Goal: Information Seeking & Learning: Learn about a topic

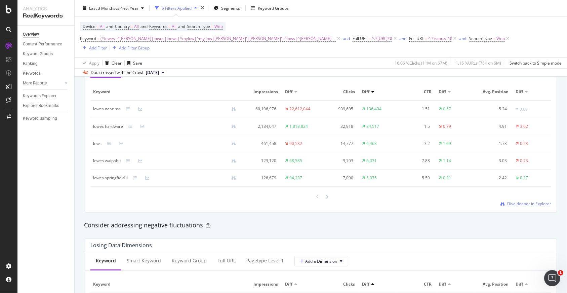
scroll to position [437, 0]
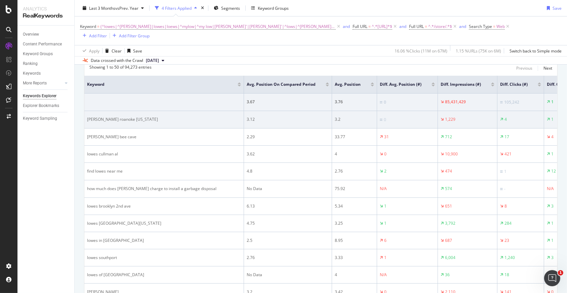
scroll to position [67, 0]
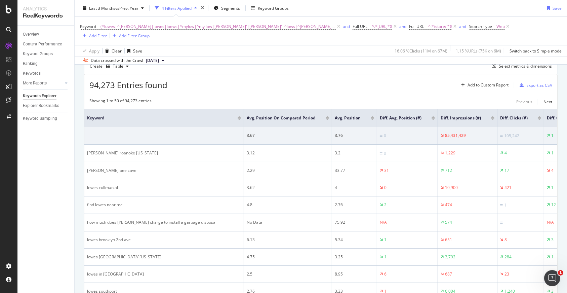
click at [491, 118] on div at bounding box center [492, 119] width 3 height 2
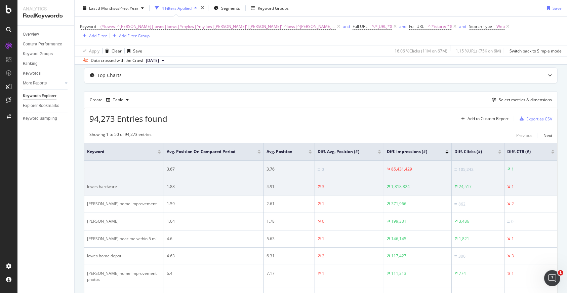
scroll to position [67, 0]
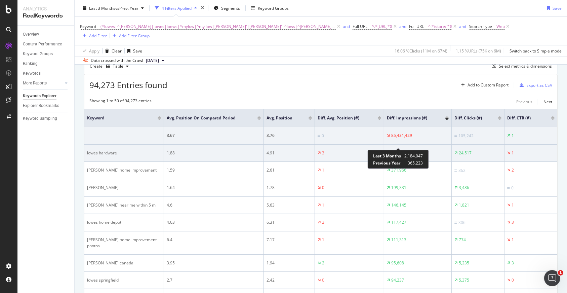
drag, startPoint x: 388, startPoint y: 143, endPoint x: 408, endPoint y: 145, distance: 19.9
click at [408, 150] on div "1,818,824" at bounding box center [398, 153] width 23 height 6
drag, startPoint x: 409, startPoint y: 144, endPoint x: 387, endPoint y: 145, distance: 22.5
click at [387, 150] on div "1,818,824" at bounding box center [418, 153] width 62 height 6
drag, startPoint x: 171, startPoint y: 145, endPoint x: 166, endPoint y: 145, distance: 4.7
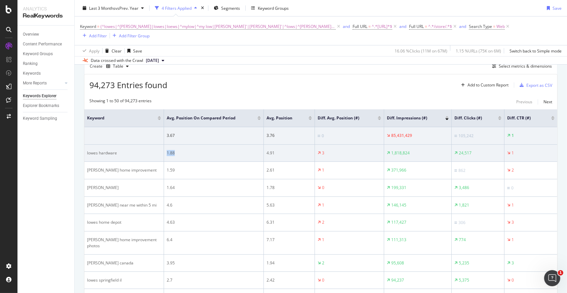
click at [166, 145] on td "1.88" at bounding box center [214, 153] width 100 height 17
drag, startPoint x: 273, startPoint y: 143, endPoint x: 265, endPoint y: 143, distance: 8.1
click at [265, 145] on td "4.91" at bounding box center [289, 153] width 51 height 17
click at [319, 150] on div "3" at bounding box center [350, 153] width 64 height 6
drag, startPoint x: 388, startPoint y: 145, endPoint x: 411, endPoint y: 145, distance: 22.2
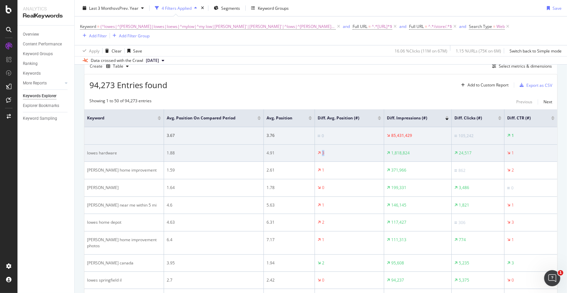
click at [411, 150] on div "1,818,824" at bounding box center [418, 153] width 62 height 6
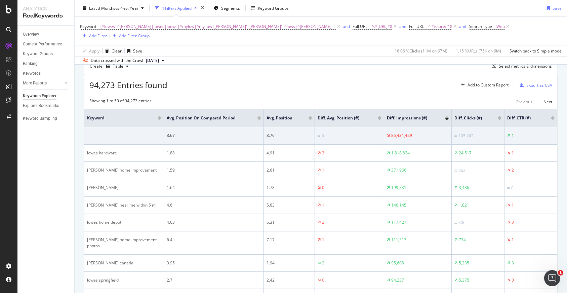
click at [448, 116] on div at bounding box center [446, 117] width 3 height 2
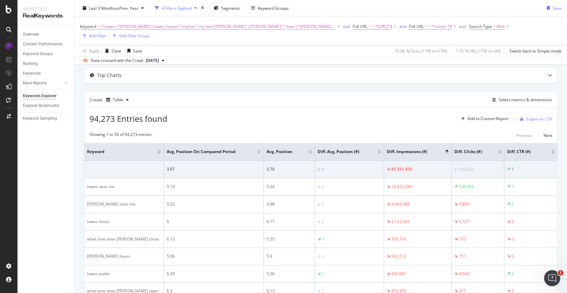
scroll to position [67, 0]
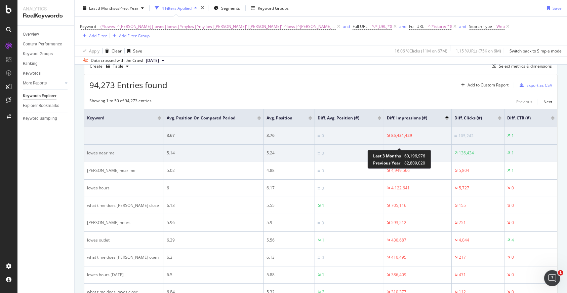
drag, startPoint x: 412, startPoint y: 145, endPoint x: 390, endPoint y: 147, distance: 22.6
click at [390, 150] on div "22,612,044" at bounding box center [418, 153] width 62 height 6
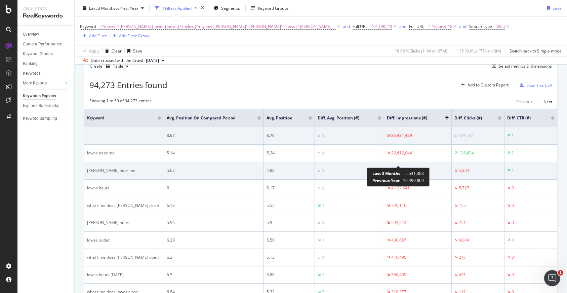
drag, startPoint x: 402, startPoint y: 162, endPoint x: 389, endPoint y: 163, distance: 12.8
click at [389, 167] on div "4,949,566" at bounding box center [418, 170] width 62 height 6
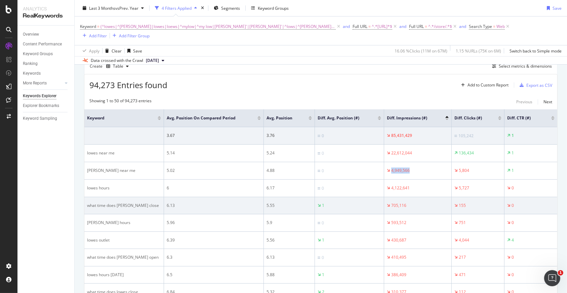
scroll to position [101, 0]
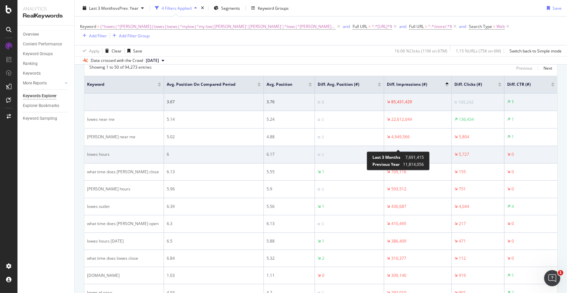
drag, startPoint x: 401, startPoint y: 145, endPoint x: 392, endPoint y: 145, distance: 9.1
click at [392, 151] on div "4,122,641" at bounding box center [418, 154] width 62 height 6
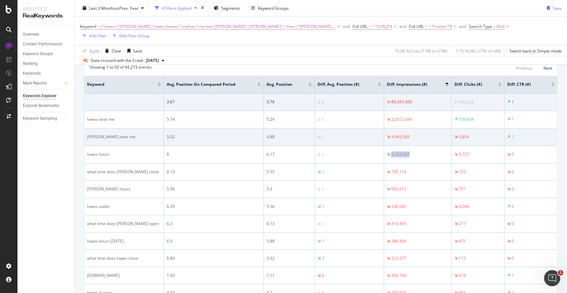
scroll to position [134, 0]
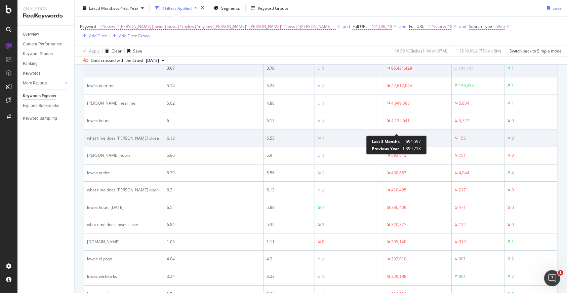
click at [396, 135] on div "705,116" at bounding box center [398, 138] width 15 height 6
drag, startPoint x: 277, startPoint y: 131, endPoint x: 266, endPoint y: 131, distance: 10.8
click at [266, 131] on td "5.55" at bounding box center [289, 138] width 51 height 17
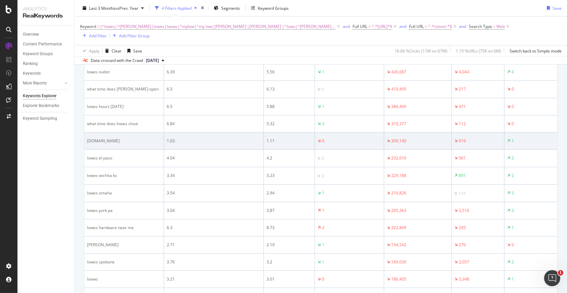
scroll to position [269, 0]
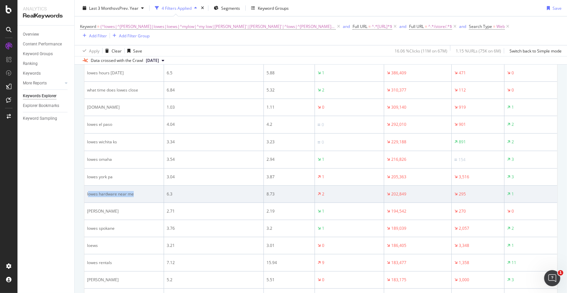
drag, startPoint x: 138, startPoint y: 188, endPoint x: 89, endPoint y: 189, distance: 48.4
click at [88, 191] on div "lowes hardware near me" at bounding box center [124, 194] width 74 height 6
copy div "owes hardware near me"
click at [138, 191] on div "lowes hardware near me" at bounding box center [124, 194] width 74 height 6
drag, startPoint x: 137, startPoint y: 186, endPoint x: 90, endPoint y: 186, distance: 47.4
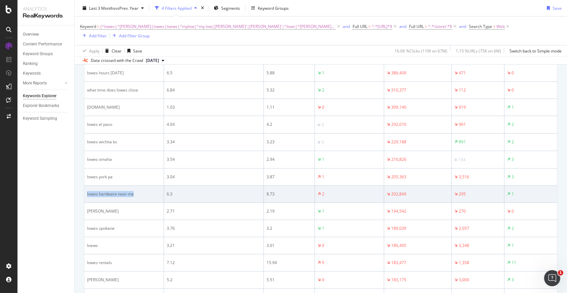
click at [90, 191] on div "lowes hardware near me" at bounding box center [124, 194] width 74 height 6
copy div "lowes hardware near me"
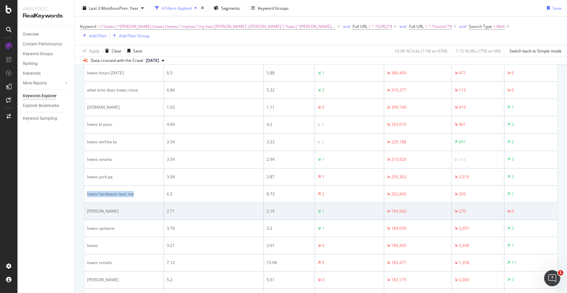
click at [134, 203] on td "[PERSON_NAME]" at bounding box center [124, 211] width 80 height 17
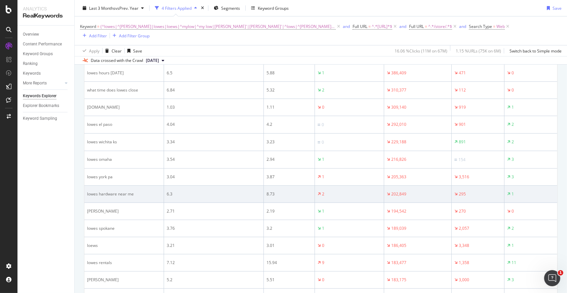
drag, startPoint x: 131, startPoint y: 194, endPoint x: 88, endPoint y: 188, distance: 43.5
drag, startPoint x: 86, startPoint y: 188, endPoint x: 142, endPoint y: 185, distance: 56.5
click at [142, 186] on td "lowes hardware near me" at bounding box center [124, 194] width 80 height 17
copy div "lowes hardware near me"
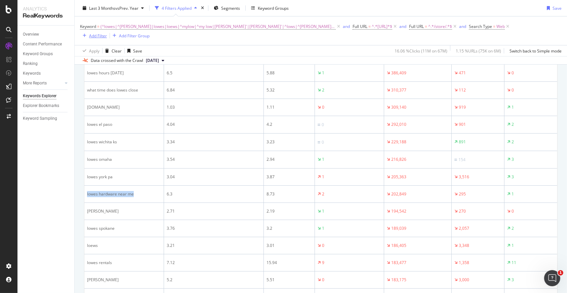
click at [107, 33] on div "Add Filter" at bounding box center [98, 36] width 18 height 6
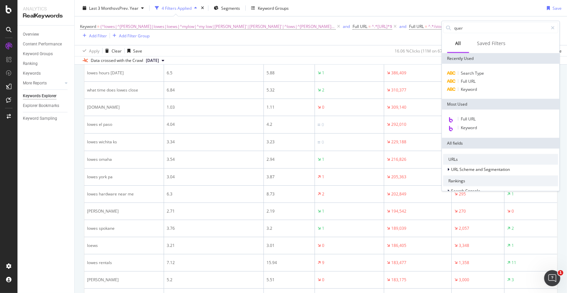
type input "query"
type input "keywor"
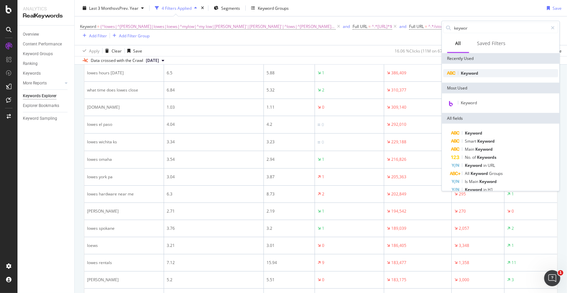
click at [480, 74] on div "Keyword" at bounding box center [500, 73] width 115 height 8
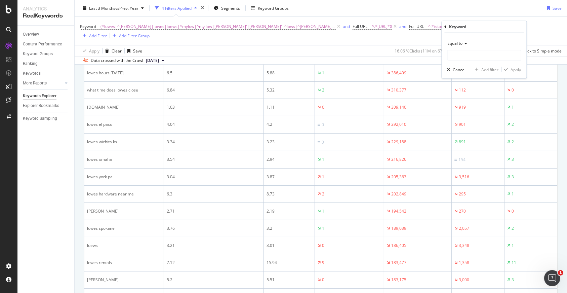
click at [466, 45] on icon at bounding box center [465, 43] width 5 height 4
click at [466, 44] on icon at bounding box center [465, 43] width 5 height 4
click at [468, 55] on input "text" at bounding box center [484, 55] width 73 height 11
paste input "lowes hardware near me"
type input "lowes hardware near me"
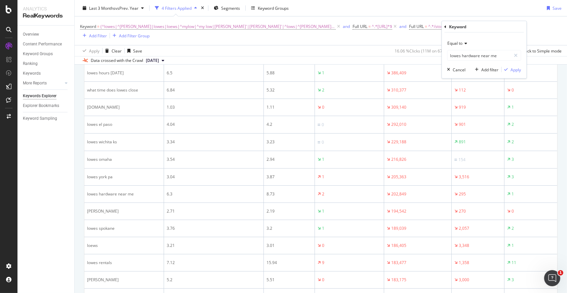
click at [505, 41] on div "Equal to" at bounding box center [484, 43] width 74 height 11
click at [497, 29] on div "Keyword" at bounding box center [484, 26] width 79 height 11
drag, startPoint x: 514, startPoint y: 71, endPoint x: 379, endPoint y: 24, distance: 142.4
click at [514, 71] on div "Apply" at bounding box center [516, 70] width 10 height 6
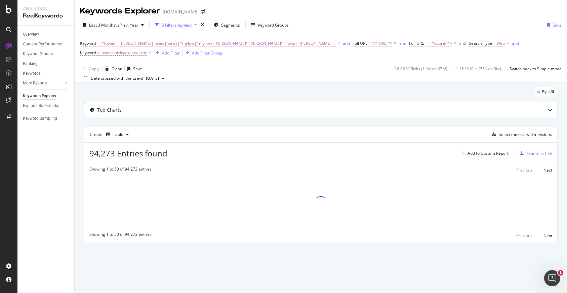
drag, startPoint x: 386, startPoint y: 43, endPoint x: 369, endPoint y: 92, distance: 51.5
click at [452, 43] on icon at bounding box center [455, 43] width 6 height 7
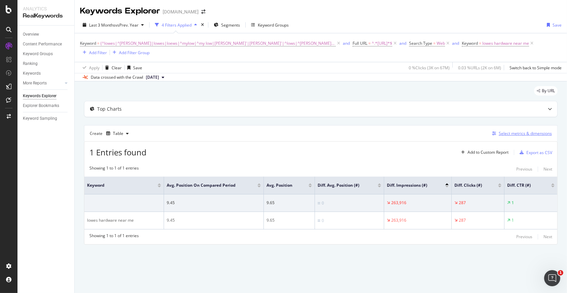
click at [508, 130] on div "Select metrics & dimensions" at bounding box center [525, 133] width 53 height 6
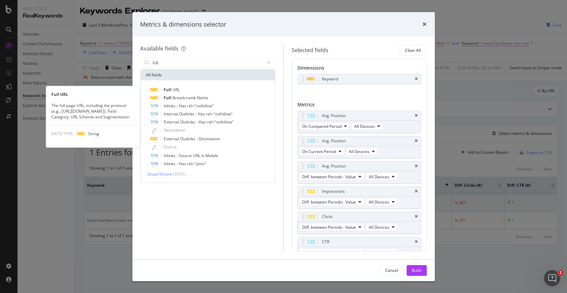
type input "full"
click at [183, 89] on div "Full URL" at bounding box center [212, 90] width 124 height 8
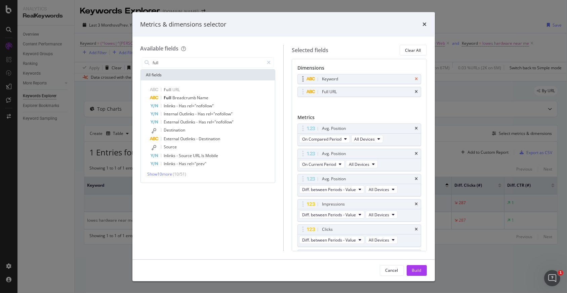
click at [415, 78] on icon "times" at bounding box center [416, 79] width 3 height 4
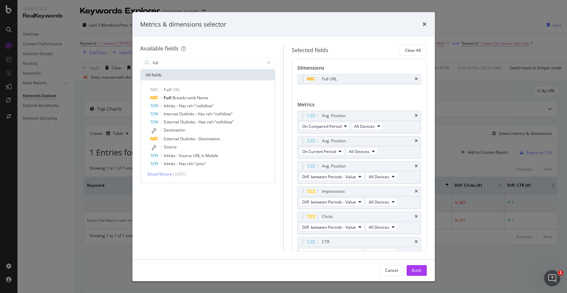
drag, startPoint x: 415, startPoint y: 270, endPoint x: 383, endPoint y: 256, distance: 35.1
click at [415, 270] on div "Build" at bounding box center [416, 270] width 9 height 6
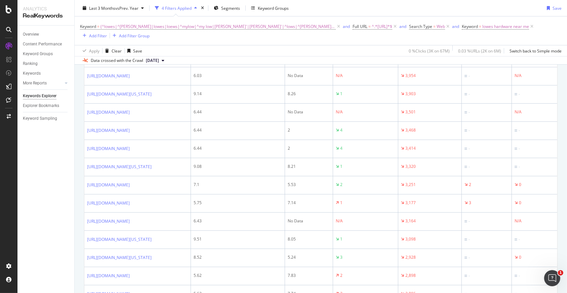
scroll to position [101, 0]
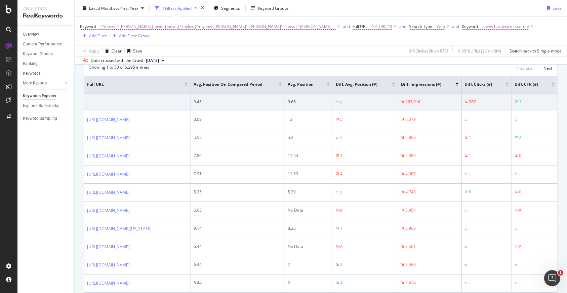
click at [459, 82] on div at bounding box center [456, 83] width 3 height 2
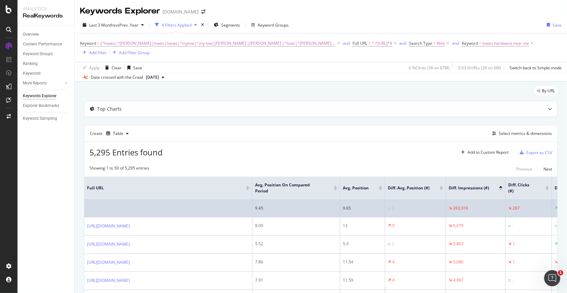
scroll to position [34, 0]
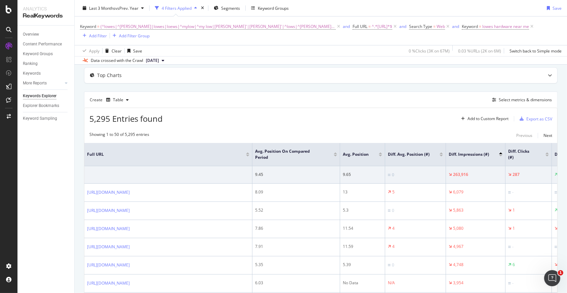
click at [501, 155] on div at bounding box center [500, 156] width 3 height 2
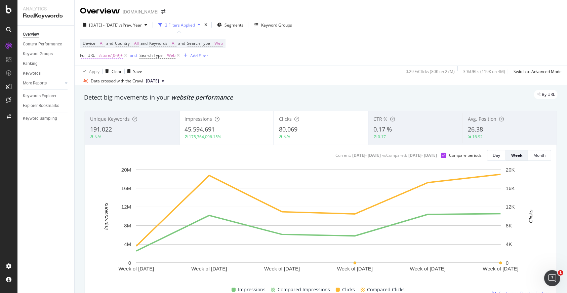
click at [115, 55] on span "/store/[0-9]+" at bounding box center [111, 55] width 24 height 9
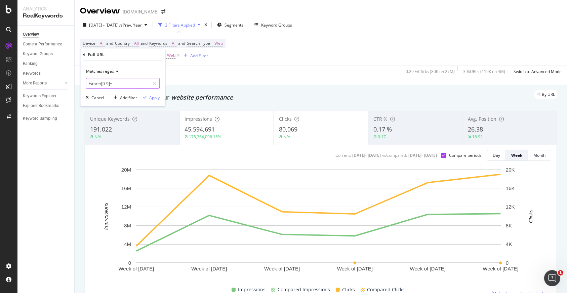
click at [116, 83] on input "/store/[0-9]+" at bounding box center [118, 83] width 64 height 11
click at [119, 83] on input "/store/[0-9]+" at bounding box center [118, 83] width 64 height 11
drag, startPoint x: 119, startPoint y: 83, endPoint x: 102, endPoint y: 84, distance: 17.2
click at [102, 84] on input "/store/[0-9]+" at bounding box center [118, 83] width 64 height 11
click at [95, 98] on div "Cancel" at bounding box center [97, 97] width 13 height 6
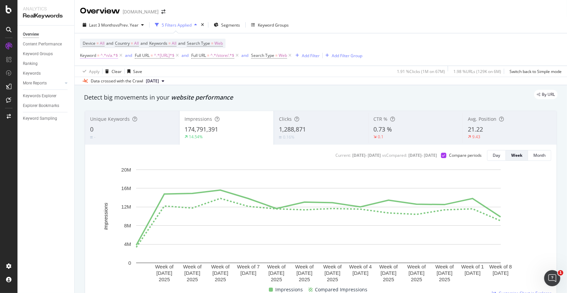
click at [109, 56] on span "^.*n/a.*$" at bounding box center [108, 55] width 17 height 9
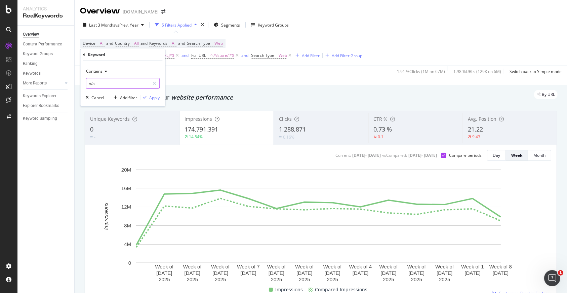
click at [108, 83] on input "n/a" at bounding box center [118, 83] width 64 height 11
click at [114, 82] on input "n/a" at bounding box center [118, 83] width 64 height 11
click at [95, 98] on div "Cancel" at bounding box center [97, 97] width 13 height 6
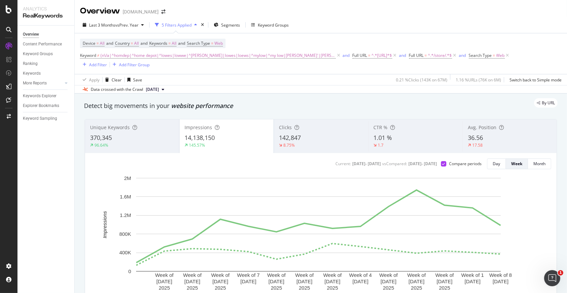
scroll to position [34, 0]
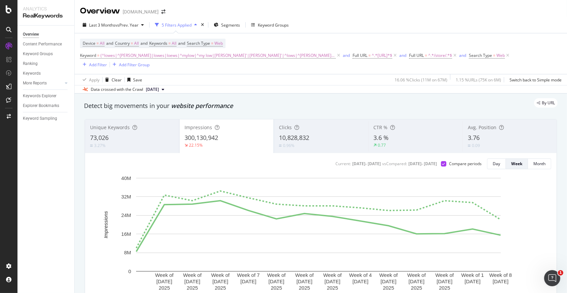
scroll to position [34, 0]
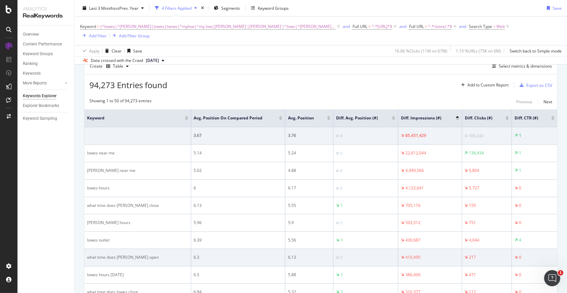
scroll to position [101, 0]
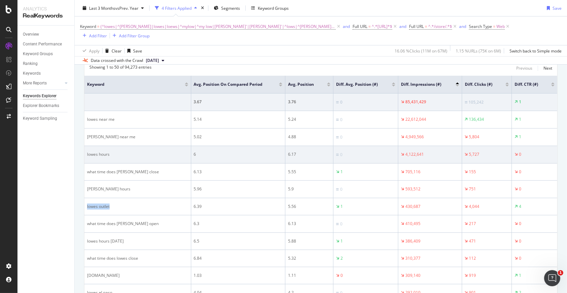
drag, startPoint x: 116, startPoint y: 199, endPoint x: 186, endPoint y: 142, distance: 89.6
click at [85, 200] on td "lowes outlet" at bounding box center [137, 206] width 107 height 17
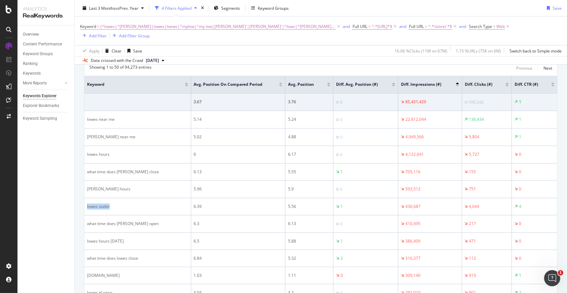
copy div "lowes outlet"
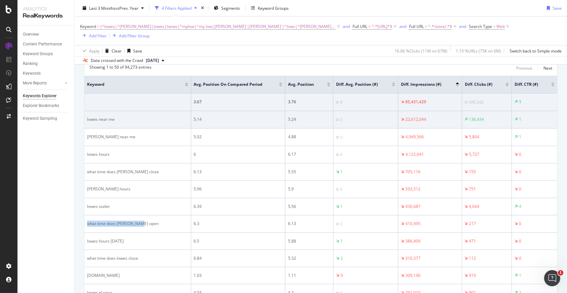
drag, startPoint x: 141, startPoint y: 215, endPoint x: 258, endPoint y: 104, distance: 161.2
click at [89, 215] on td "what time does [PERSON_NAME] open" at bounding box center [137, 223] width 107 height 17
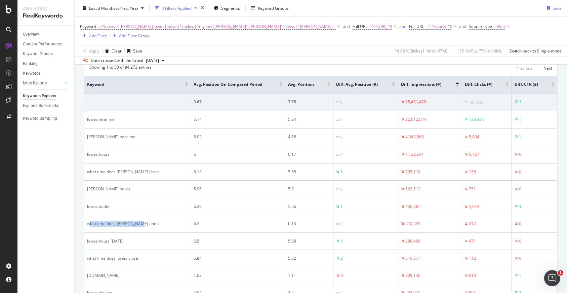
copy div "hat time does [PERSON_NAME] open"
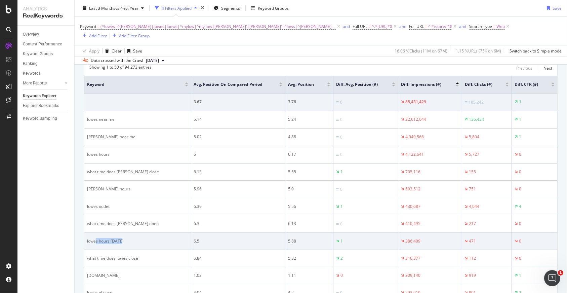
drag, startPoint x: 96, startPoint y: 233, endPoint x: 95, endPoint y: 237, distance: 3.7
click at [94, 238] on div "lowes hours [DATE]" at bounding box center [137, 241] width 101 height 6
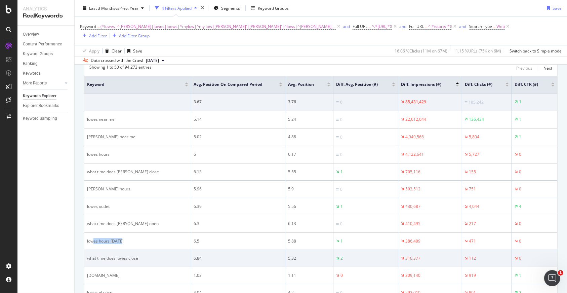
scroll to position [134, 0]
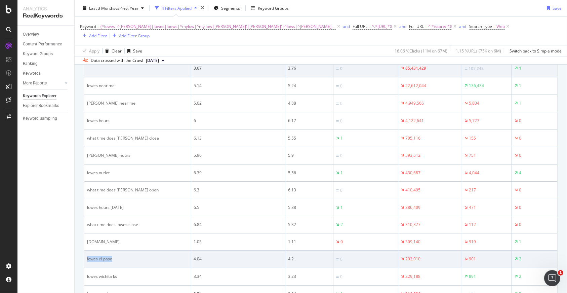
drag, startPoint x: 112, startPoint y: 253, endPoint x: 84, endPoint y: 250, distance: 28.1
click at [84, 250] on td "lowes el paso" at bounding box center [137, 258] width 107 height 17
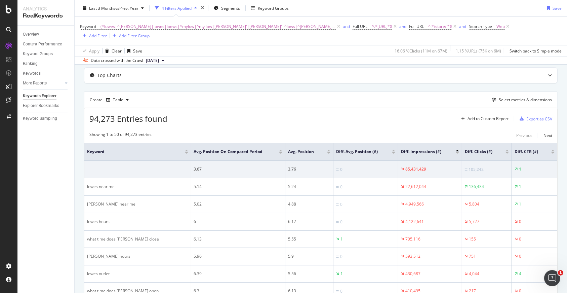
scroll to position [67, 0]
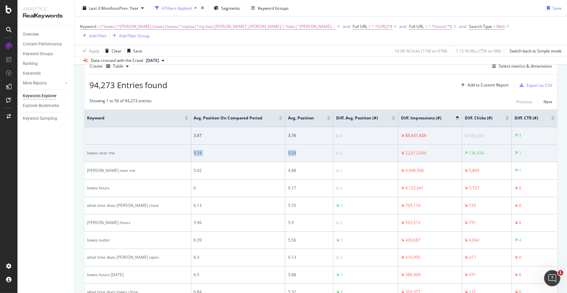
drag, startPoint x: 154, startPoint y: 142, endPoint x: 269, endPoint y: 144, distance: 115.3
click at [269, 145] on tr "lowes near me 5.14 5.24 0 22,612,044 136,434 1" at bounding box center [320, 153] width 473 height 17
click at [340, 150] on div "0" at bounding box center [341, 153] width 2 height 6
drag, startPoint x: 127, startPoint y: 148, endPoint x: 87, endPoint y: 144, distance: 39.5
click at [87, 145] on td "lowes near me" at bounding box center [137, 153] width 107 height 17
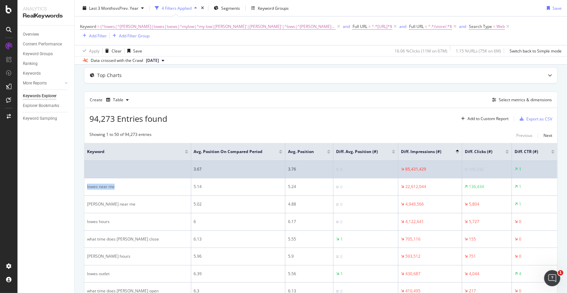
scroll to position [0, 0]
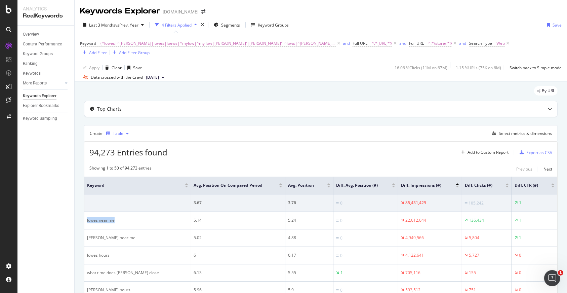
click at [124, 131] on div "button" at bounding box center [127, 133] width 8 height 4
click at [164, 125] on div "Create Table Select metrics & dimensions" at bounding box center [321, 133] width 474 height 16
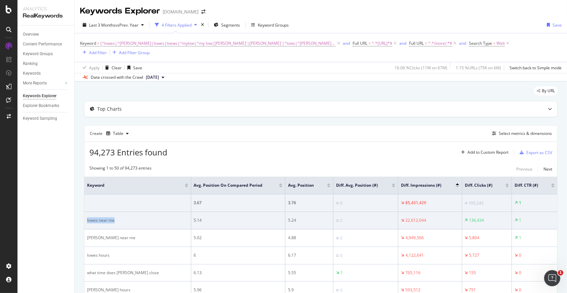
drag, startPoint x: 123, startPoint y: 214, endPoint x: 85, endPoint y: 215, distance: 38.7
click at [85, 215] on td "lowes near me" at bounding box center [137, 220] width 107 height 17
copy div "lowes near me"
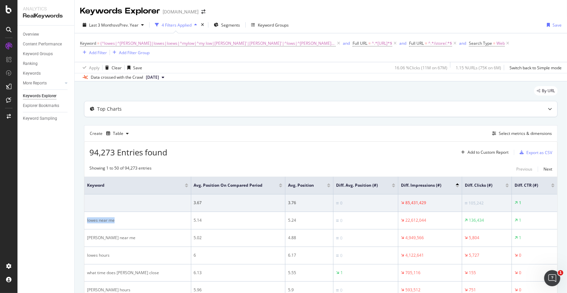
copy div "lowes near me"
drag, startPoint x: 460, startPoint y: 44, endPoint x: 427, endPoint y: 58, distance: 35.8
click at [107, 50] on div "Add Filter" at bounding box center [98, 53] width 18 height 6
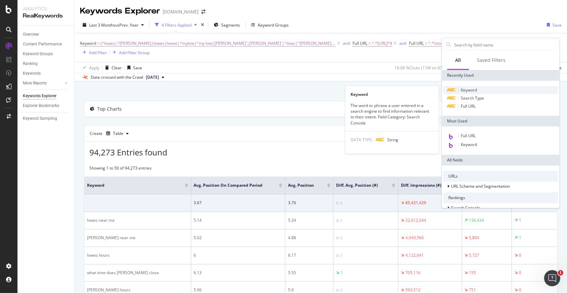
click at [473, 91] on span "Keyword" at bounding box center [469, 90] width 16 height 6
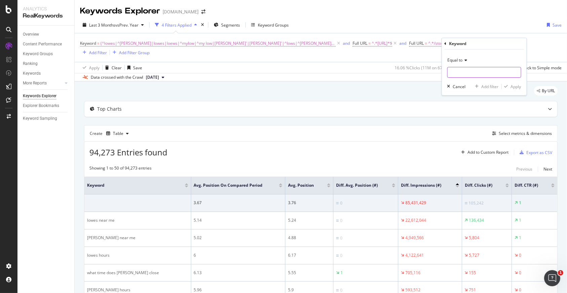
click at [466, 71] on input "text" at bounding box center [484, 72] width 73 height 11
click at [465, 61] on icon at bounding box center [465, 60] width 5 height 4
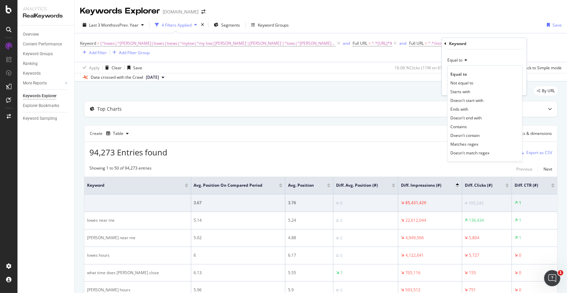
click at [469, 145] on span "Matches regex" at bounding box center [465, 144] width 28 height 6
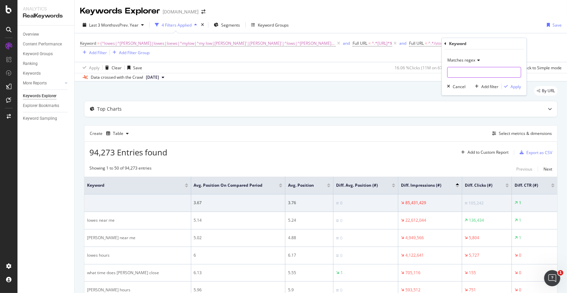
click at [467, 73] on input "text" at bounding box center [484, 72] width 73 height 11
paste input "lowes near me"
type input "(lowes near me|[PERSON_NAME] near me)"
click at [517, 86] on div "Apply" at bounding box center [516, 87] width 10 height 6
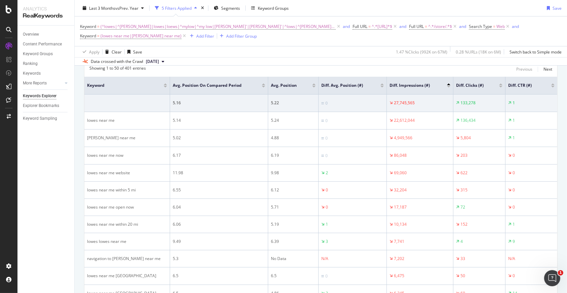
scroll to position [67, 0]
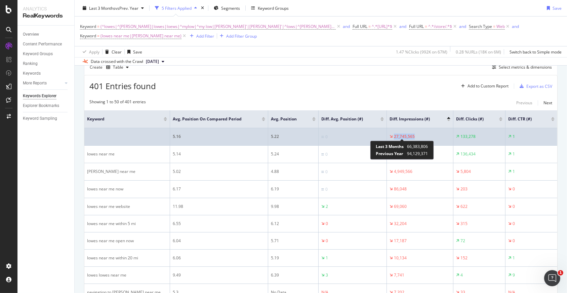
drag, startPoint x: 404, startPoint y: 135, endPoint x: 391, endPoint y: 136, distance: 13.8
click at [391, 136] on div "27,745,565" at bounding box center [419, 136] width 61 height 6
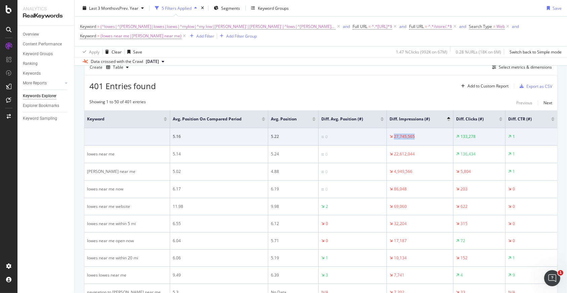
drag, startPoint x: 386, startPoint y: 26, endPoint x: 289, endPoint y: 130, distance: 142.9
click at [452, 26] on icon at bounding box center [455, 26] width 6 height 7
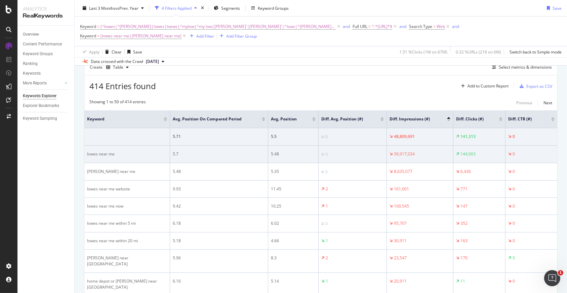
scroll to position [101, 0]
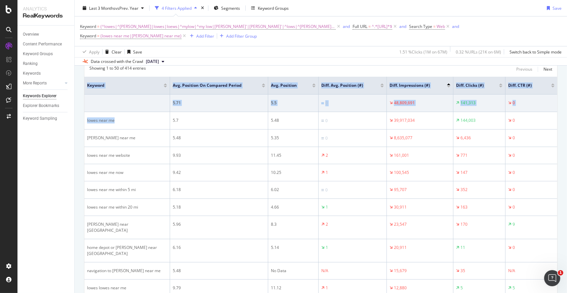
drag, startPoint x: 118, startPoint y: 111, endPoint x: 83, endPoint y: 111, distance: 34.3
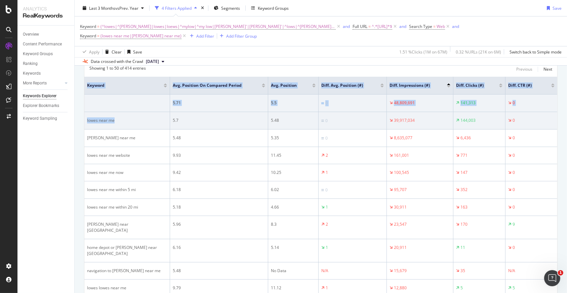
copy table "Keyword Avg. Position On Compared Period Avg. Position Diff. Avg. Position (#) …"
click at [138, 117] on div "lowes near me" at bounding box center [127, 120] width 80 height 6
drag, startPoint x: 113, startPoint y: 113, endPoint x: 87, endPoint y: 114, distance: 25.9
click at [87, 114] on td "lowes near me" at bounding box center [127, 120] width 86 height 17
copy div "lowes near me"
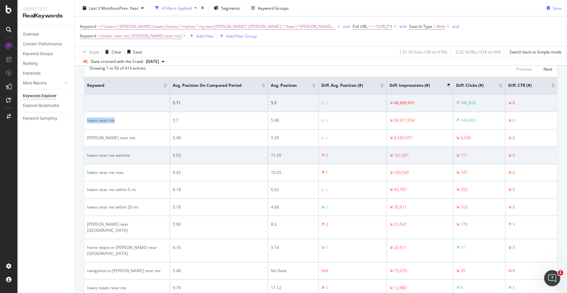
copy div "lowes near me"
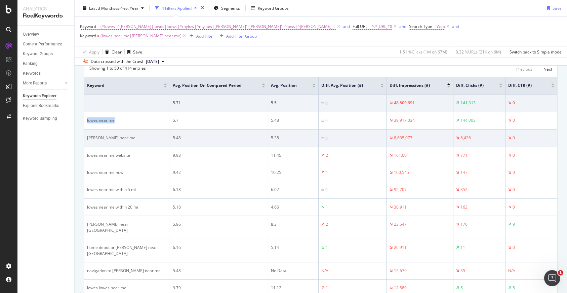
scroll to position [67, 0]
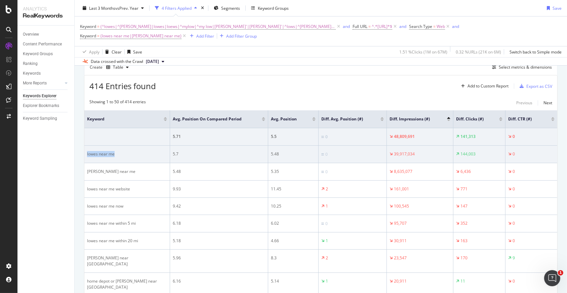
copy div "lowes near me"
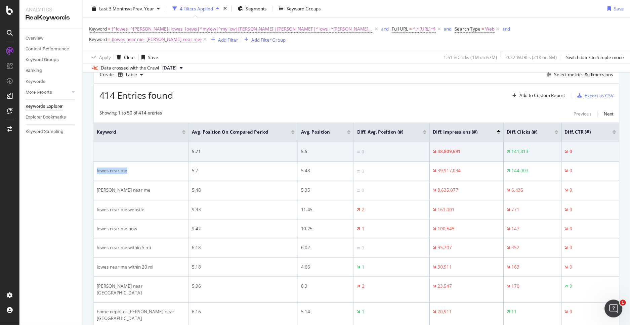
scroll to position [0, 0]
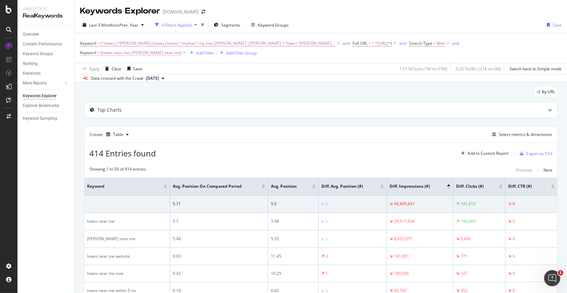
click at [181, 48] on span "(lowes near me|[PERSON_NAME] near me)" at bounding box center [140, 52] width 81 height 9
click at [427, 60] on icon at bounding box center [428, 59] width 5 height 4
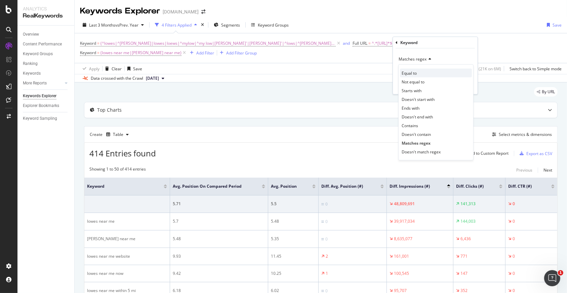
click at [417, 71] on span "Equal to" at bounding box center [409, 73] width 15 height 6
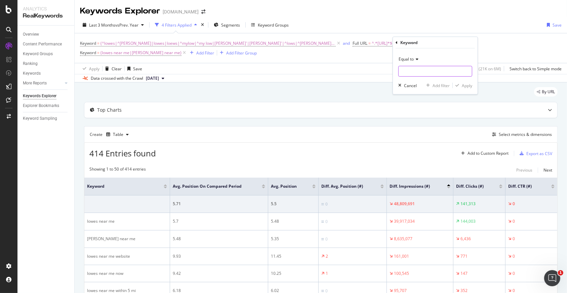
click at [425, 71] on input "text" at bounding box center [435, 71] width 73 height 11
paste input "lowes near me"
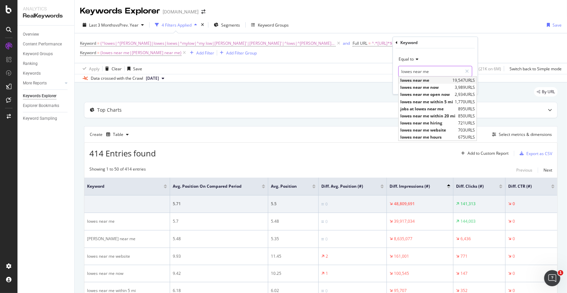
type input "lowes near me"
click at [431, 78] on span "lowes near me" at bounding box center [425, 80] width 50 height 6
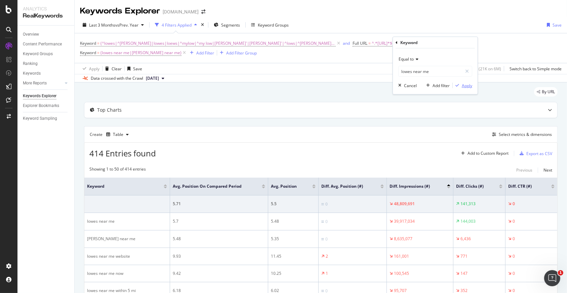
click at [466, 85] on div "Apply" at bounding box center [467, 85] width 10 height 6
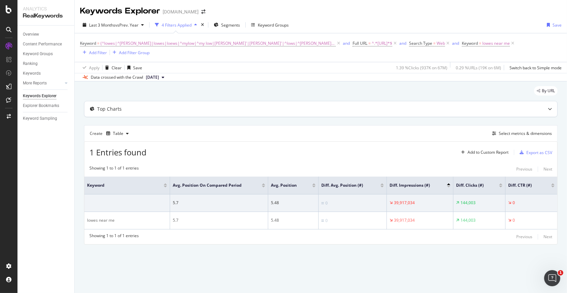
click at [161, 106] on div "Top Charts" at bounding box center [307, 109] width 446 height 7
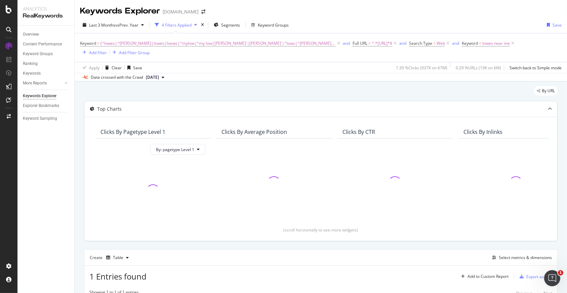
click at [176, 107] on div "Top Charts" at bounding box center [320, 108] width 473 height 15
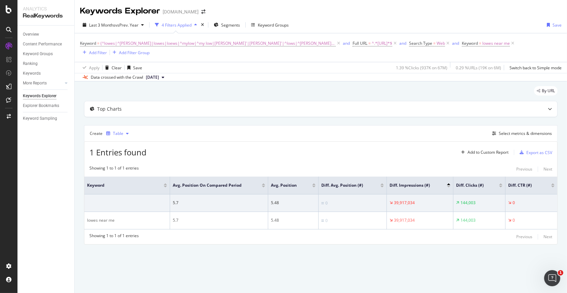
click at [120, 131] on div "Table" at bounding box center [118, 133] width 10 height 4
click at [125, 147] on div "Trend" at bounding box center [125, 147] width 11 height 6
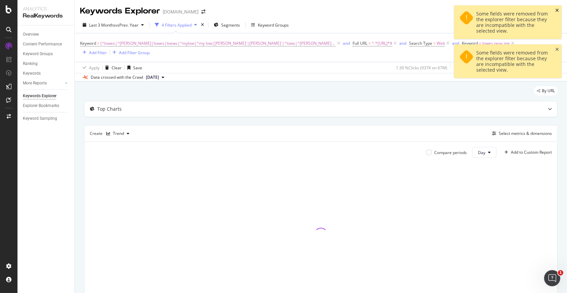
click at [557, 8] on icon "close toast" at bounding box center [557, 10] width 4 height 5
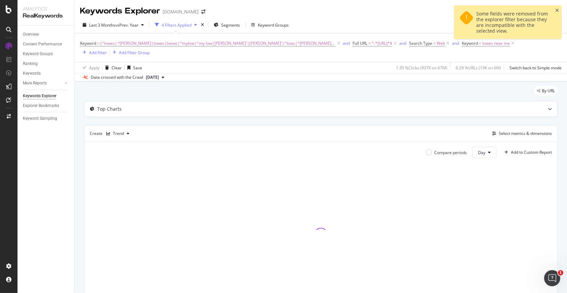
click at [556, 10] on icon "close toast" at bounding box center [557, 10] width 4 height 5
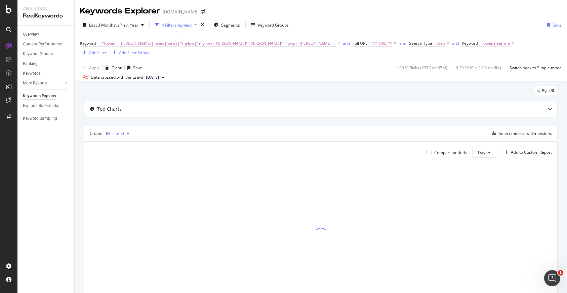
click at [119, 131] on div "Trend" at bounding box center [118, 133] width 11 height 4
click at [127, 137] on div "Table" at bounding box center [125, 136] width 10 height 6
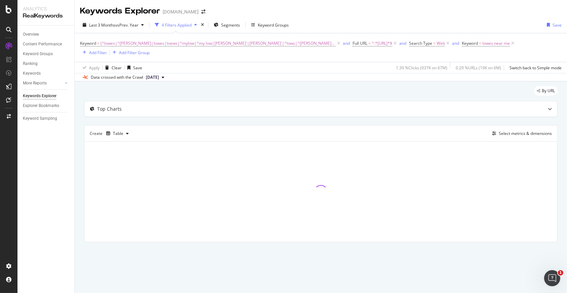
click at [320, 114] on div "Top Charts Create Table Select metrics & dimensions" at bounding box center [321, 171] width 474 height 141
click at [505, 130] on div "Select metrics & dimensions" at bounding box center [525, 133] width 53 height 6
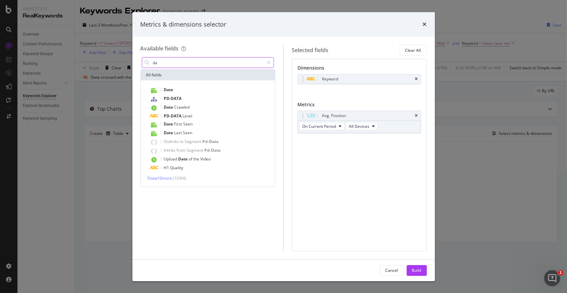
click at [230, 66] on input "da" at bounding box center [208, 62] width 112 height 10
type input "d"
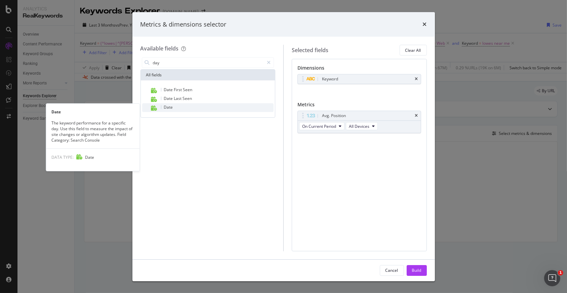
type input "day"
click at [169, 109] on span "Date" at bounding box center [168, 107] width 9 height 6
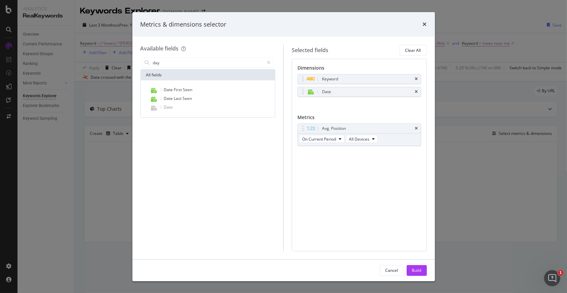
click at [420, 270] on div "Build" at bounding box center [416, 270] width 9 height 6
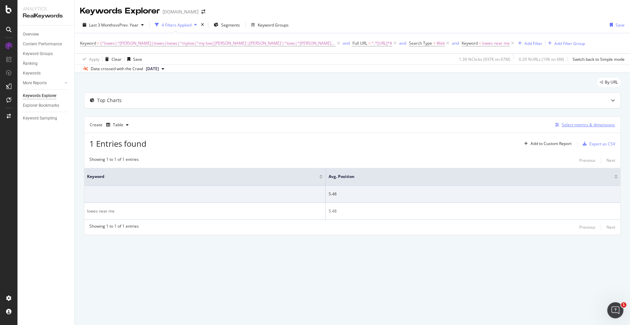
click at [567, 125] on div "Select metrics & dimensions" at bounding box center [588, 125] width 53 height 6
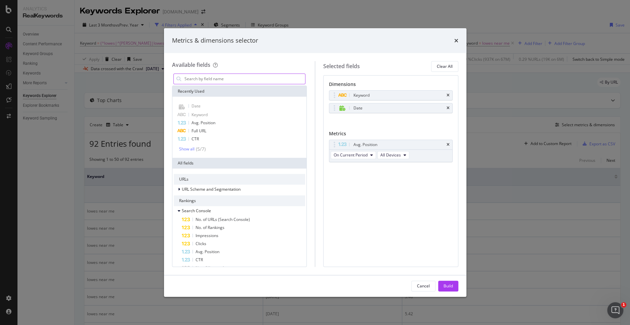
click at [232, 75] on input "modal" at bounding box center [245, 79] width 122 height 10
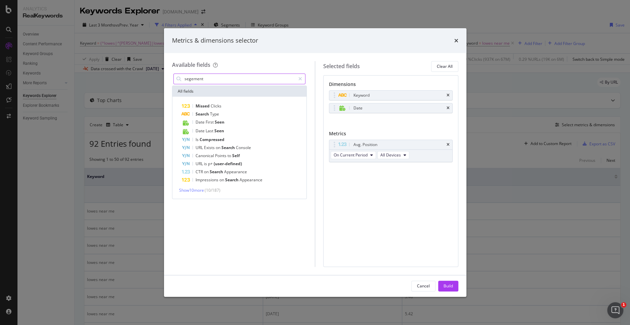
click at [247, 77] on input "segement" at bounding box center [240, 79] width 112 height 10
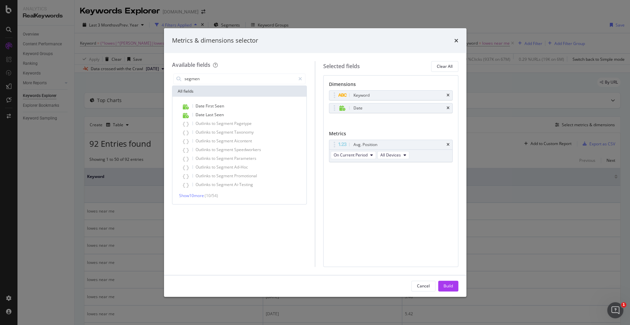
type input "segment"
type input "time"
click at [199, 189] on span "Show 10 more" at bounding box center [191, 189] width 25 height 6
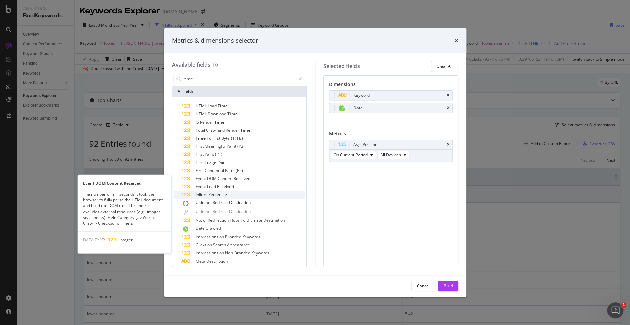
scroll to position [13, 0]
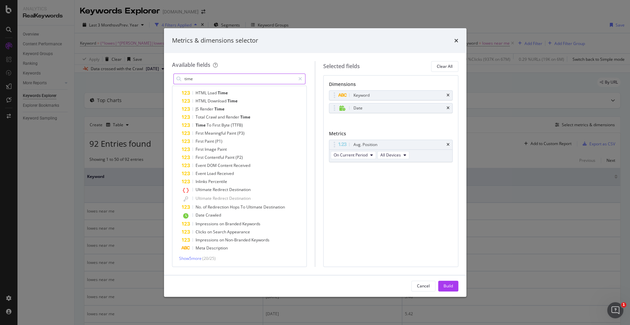
click at [214, 79] on input "time" at bounding box center [240, 79] width 112 height 10
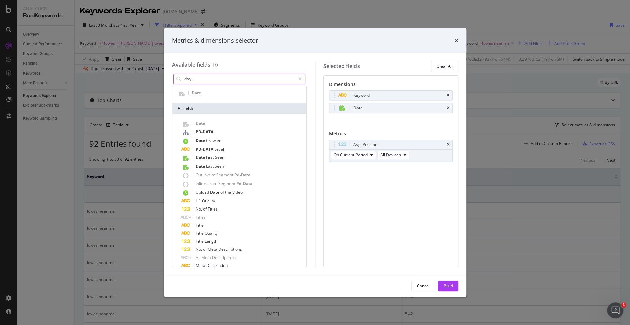
scroll to position [0, 0]
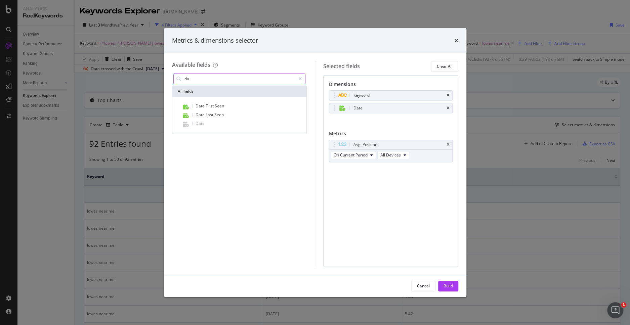
type input "d"
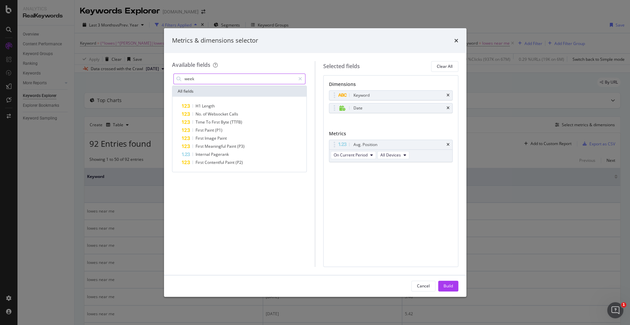
click at [212, 74] on input "week" at bounding box center [240, 79] width 112 height 10
drag, startPoint x: 212, startPoint y: 74, endPoint x: 159, endPoint y: 76, distance: 53.1
click at [159, 76] on div "Metrics & dimensions selector Available fields week All fields H1 Length No. of…" at bounding box center [315, 162] width 630 height 325
click at [336, 107] on div "modal" at bounding box center [335, 108] width 8 height 7
click at [447, 106] on icon "times" at bounding box center [448, 108] width 3 height 4
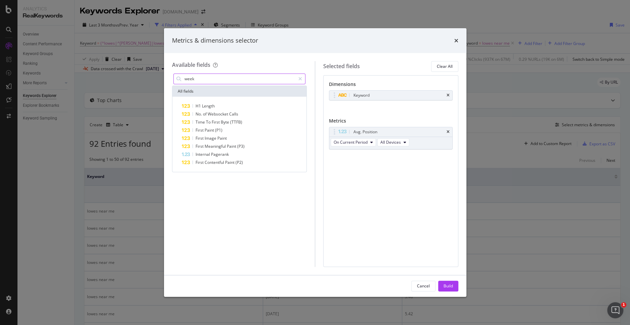
click at [219, 81] on input "week" at bounding box center [240, 79] width 112 height 10
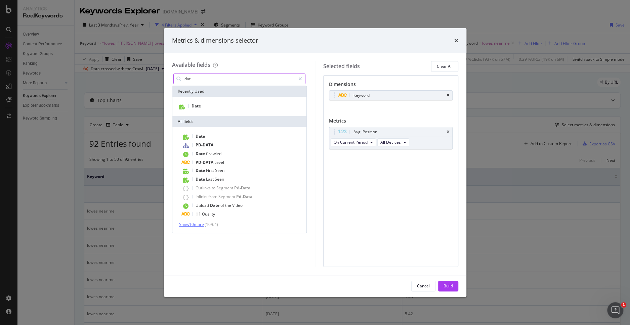
type input "dat"
click at [204, 222] on span "Show 10 more" at bounding box center [191, 225] width 25 height 6
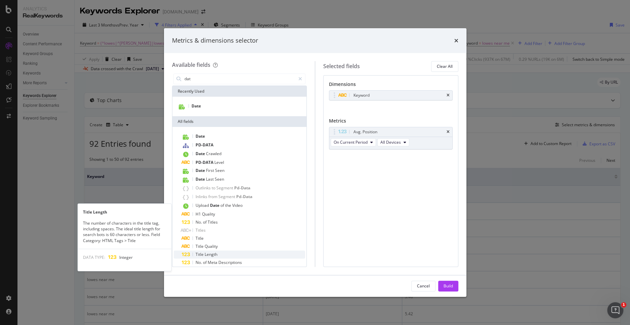
scroll to position [47, 0]
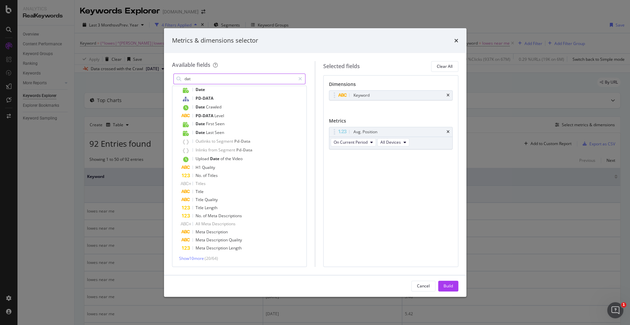
click at [214, 78] on input "dat" at bounding box center [240, 79] width 112 height 10
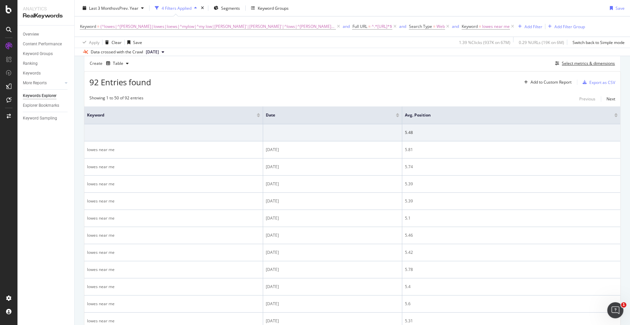
scroll to position [24, 0]
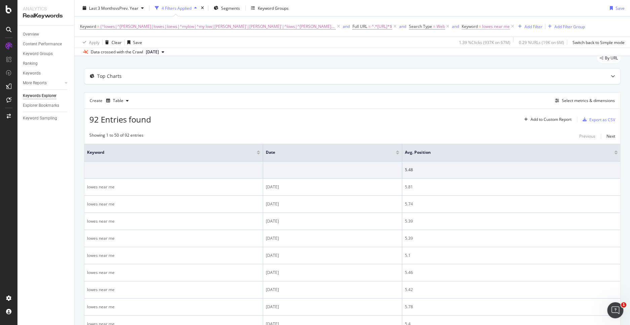
click at [482, 25] on span "lowes near me" at bounding box center [496, 26] width 28 height 9
click at [413, 53] on input "lowes near me" at bounding box center [431, 54] width 64 height 11
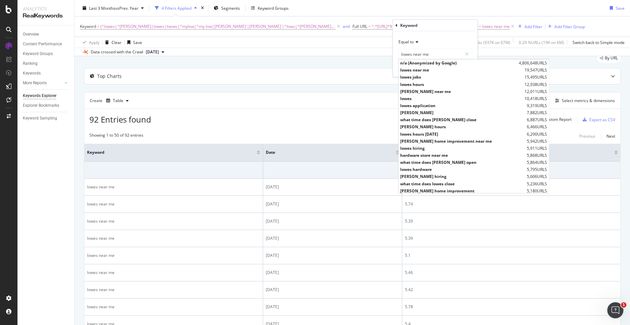
click at [362, 54] on div "Data crossed with the Crawl [DATE]" at bounding box center [353, 52] width 556 height 8
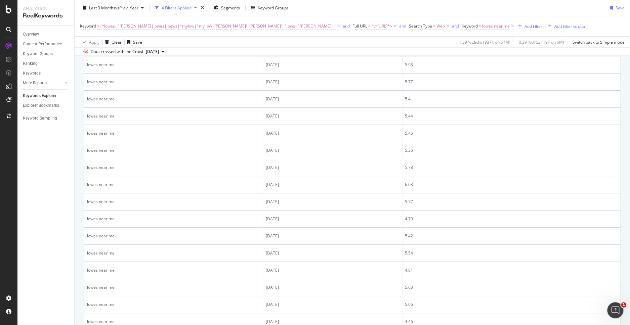
scroll to position [285, 0]
